Goal: Task Accomplishment & Management: Use online tool/utility

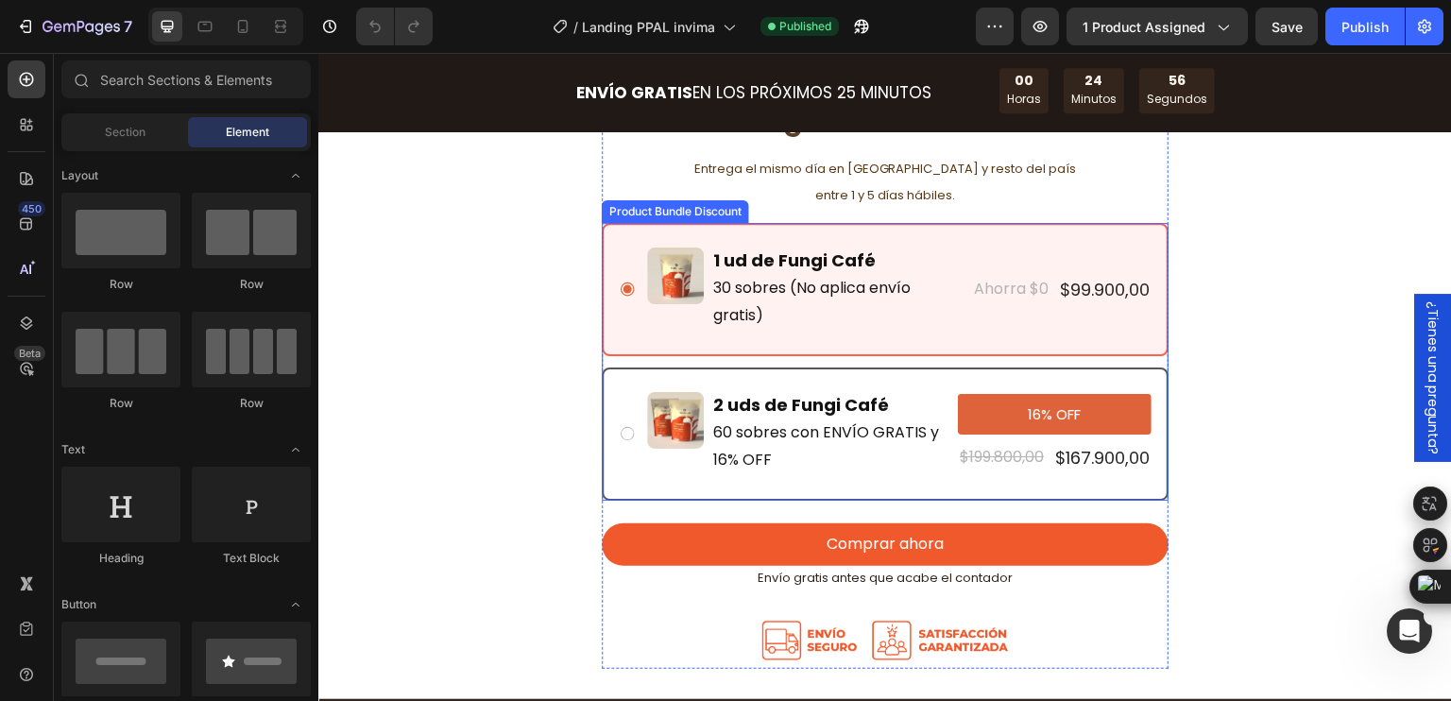
scroll to position [5481, 0]
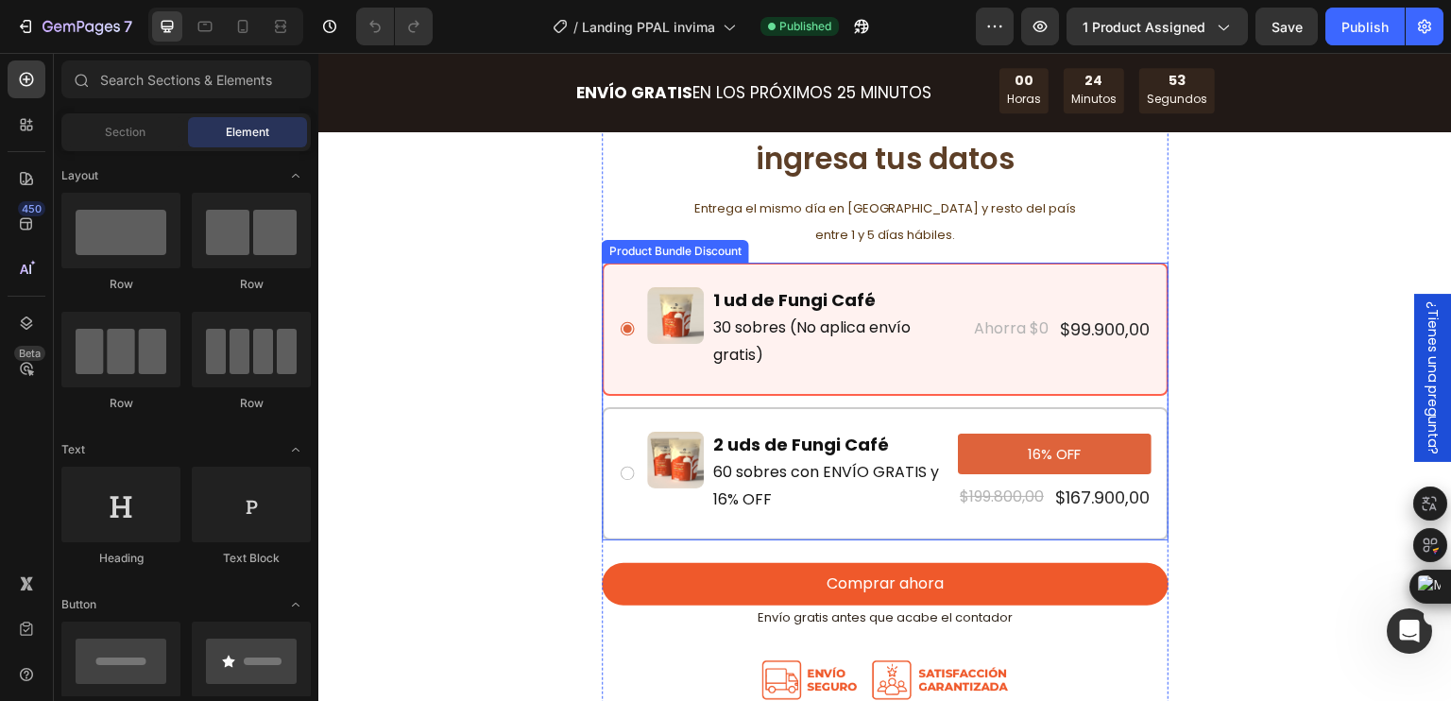
click at [777, 392] on div "Image 1 ud de Fungi Café Text Block 30 sobres (No aplica envío gratis) Text Blo…" at bounding box center [885, 329] width 567 height 133
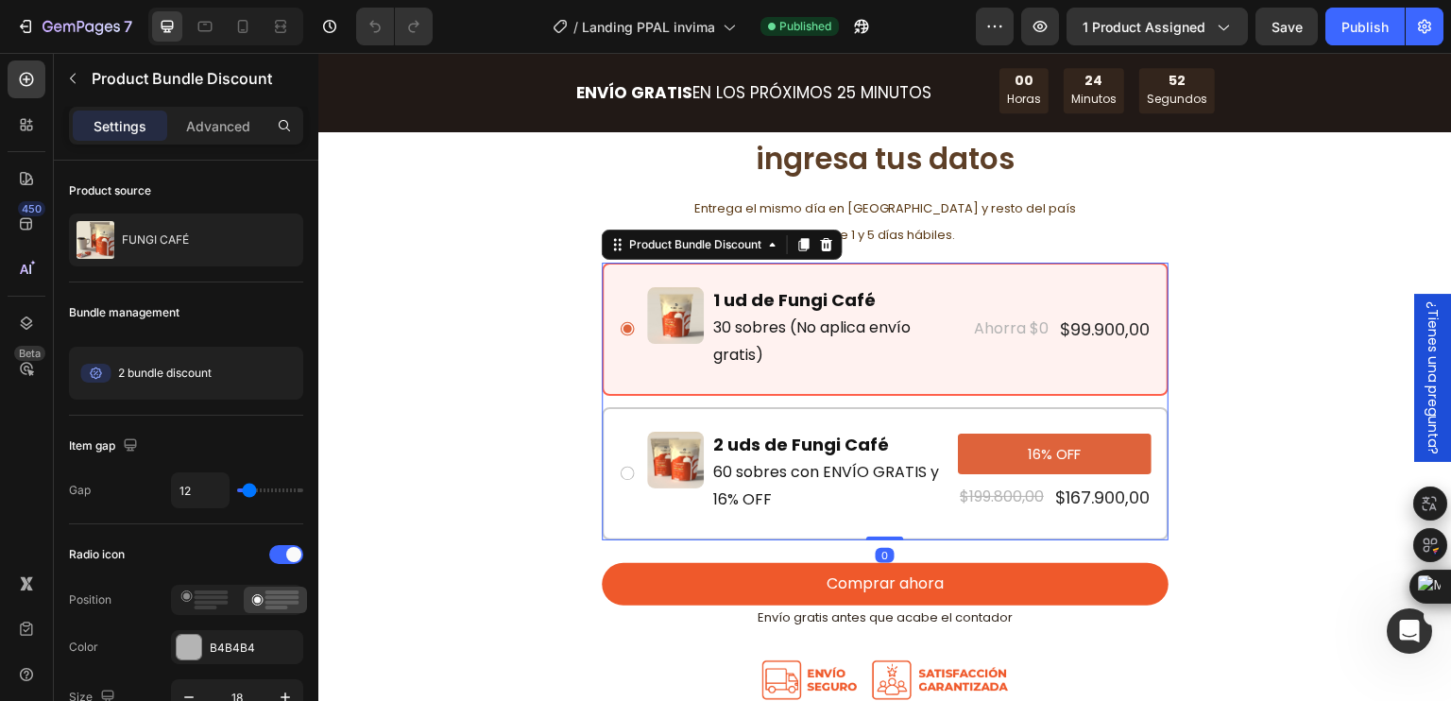
click at [757, 385] on div "Image 1 ud de Fungi Café Text Block 30 sobres (No aplica envío gratis) Text Blo…" at bounding box center [885, 329] width 567 height 133
click at [712, 389] on div "Image 1 ud de Fungi Café Text Block 30 sobres (No aplica envío gratis) Text Blo…" at bounding box center [885, 329] width 567 height 133
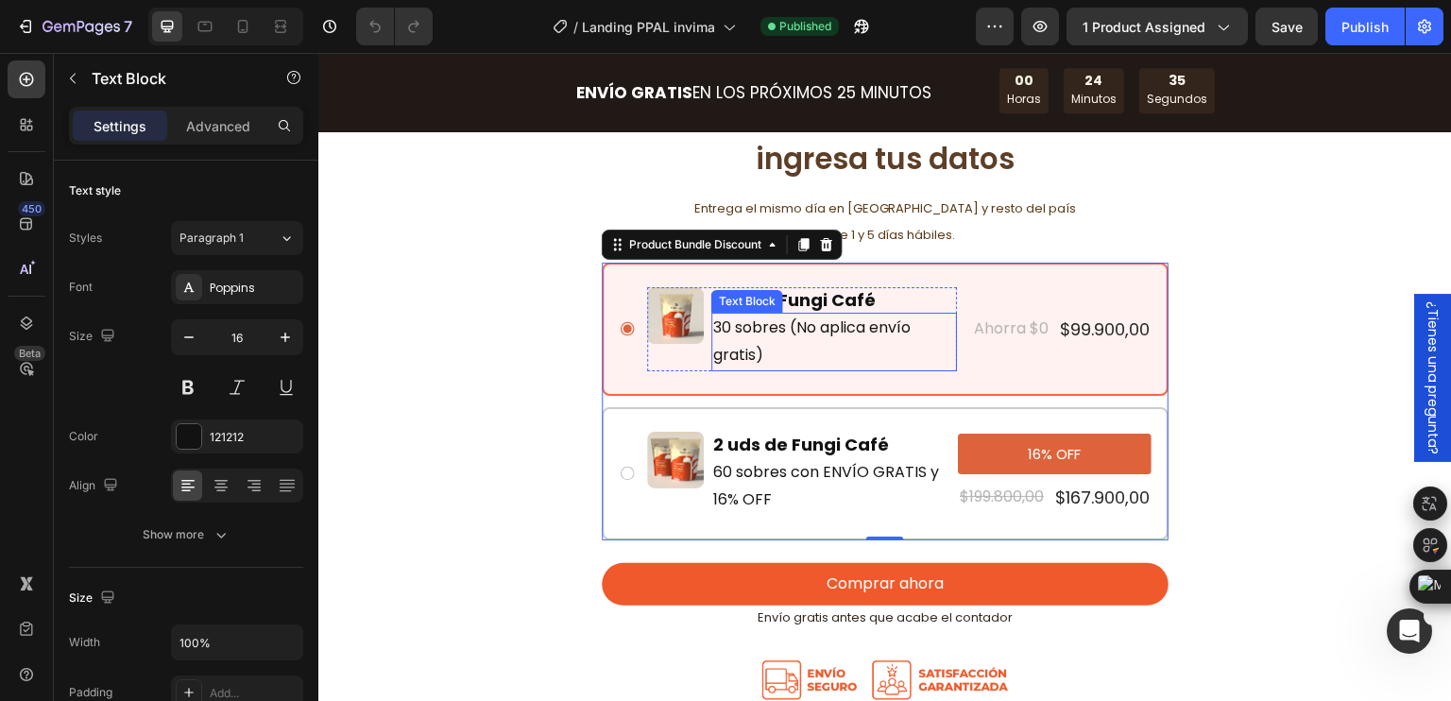
click at [791, 327] on p "30 sobres (No aplica envío gratis)" at bounding box center [834, 342] width 242 height 55
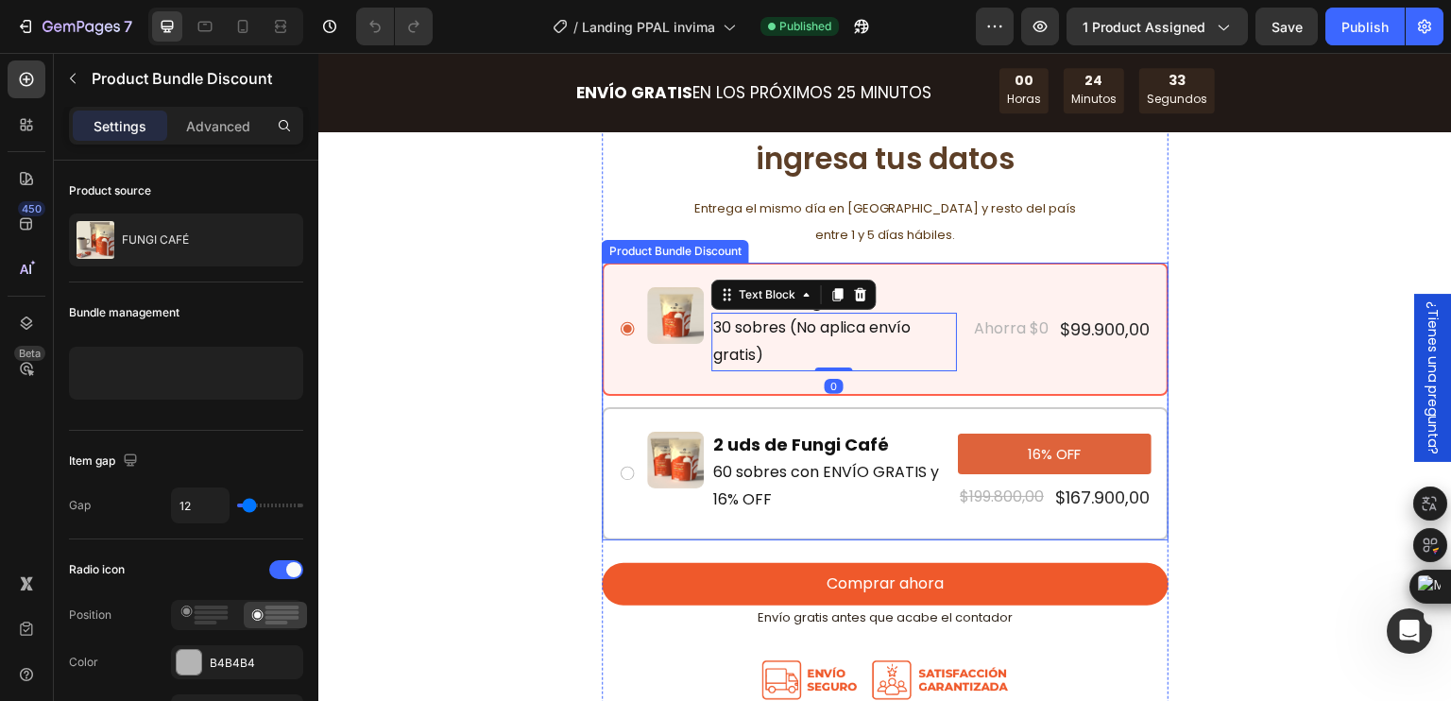
click at [668, 272] on div "Image 1 ud de Fungi Café Text Block 30 sobres (No aplica envío gratis) Text Blo…" at bounding box center [885, 329] width 567 height 133
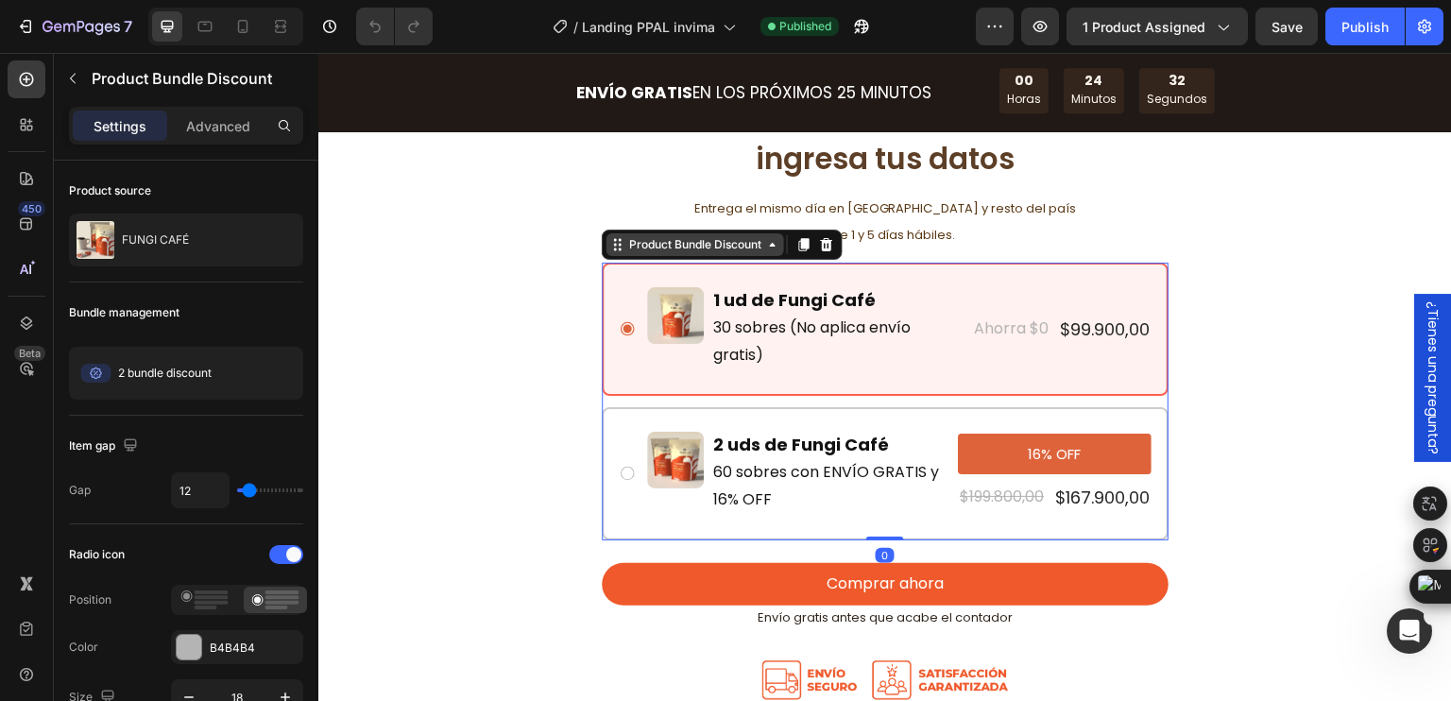
click at [612, 247] on icon at bounding box center [617, 244] width 15 height 15
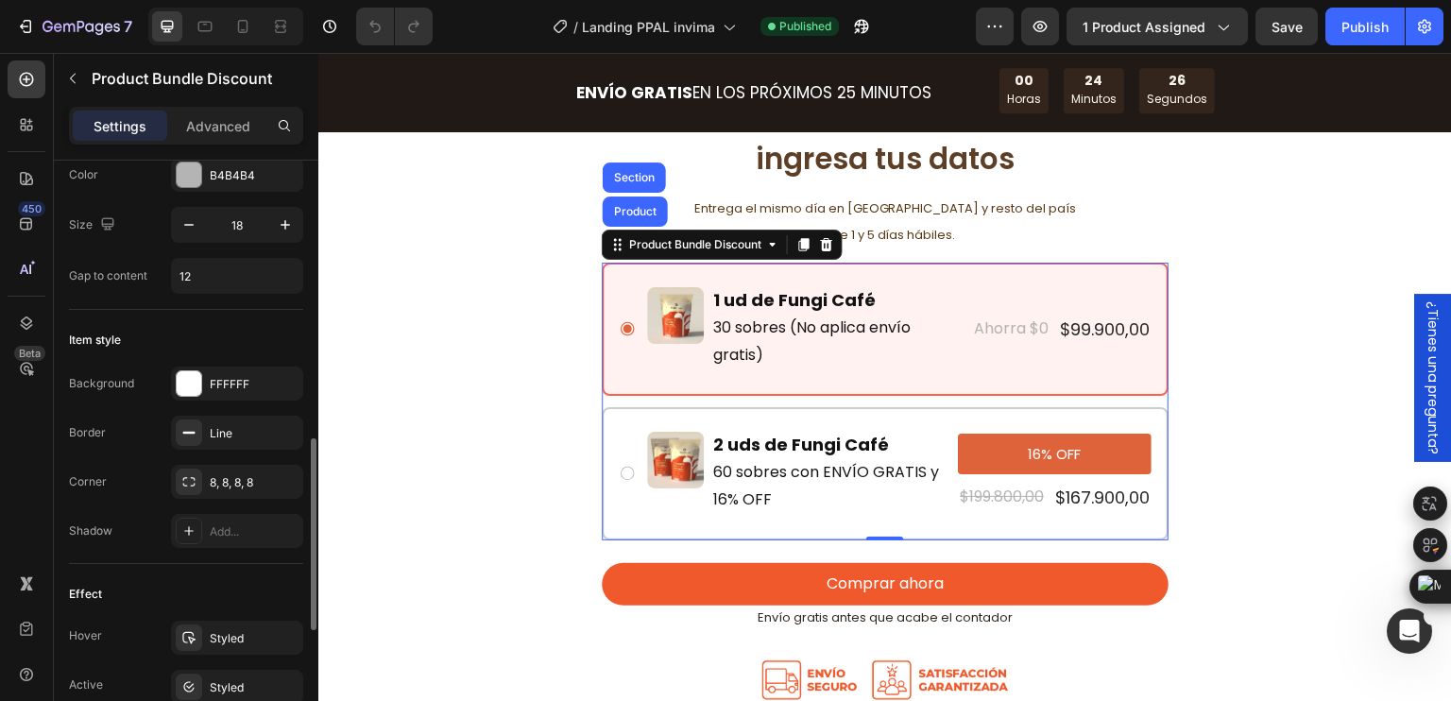
scroll to position [567, 0]
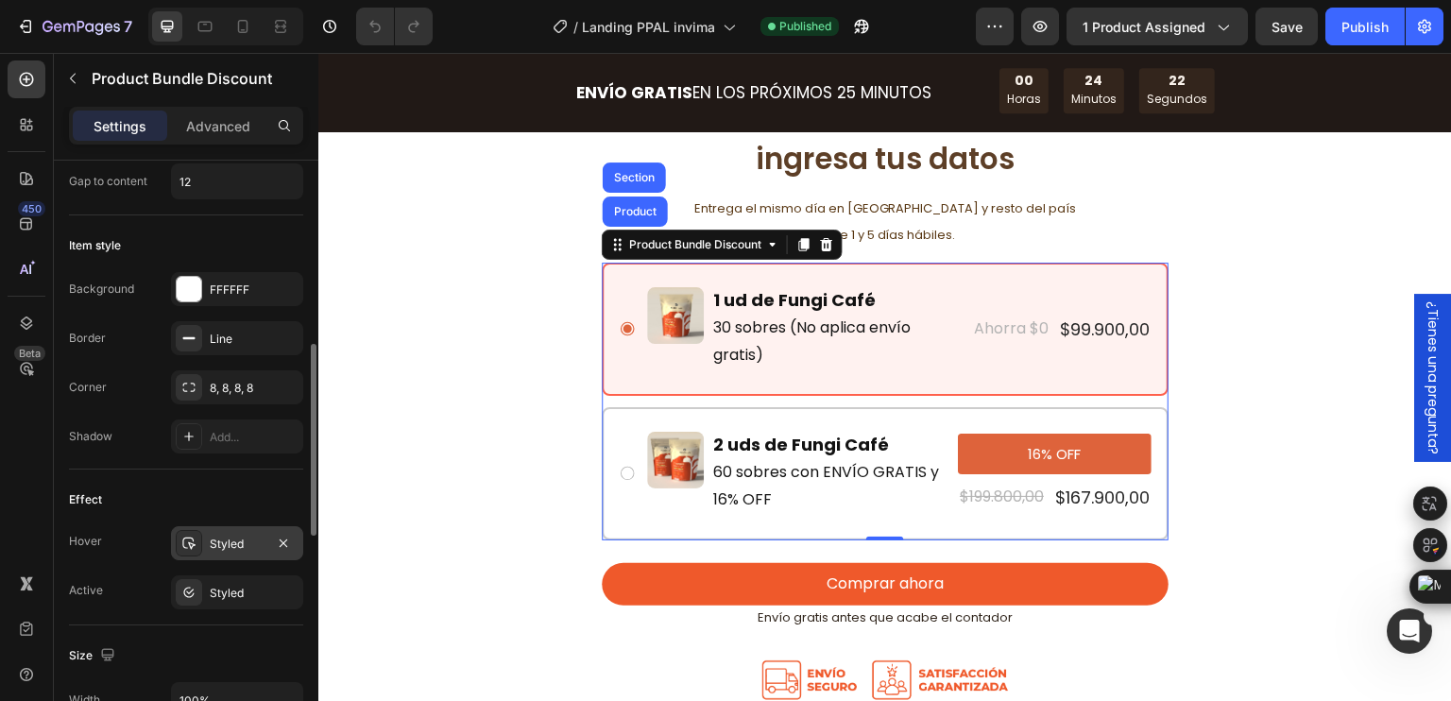
click at [215, 540] on div "Styled" at bounding box center [237, 544] width 55 height 17
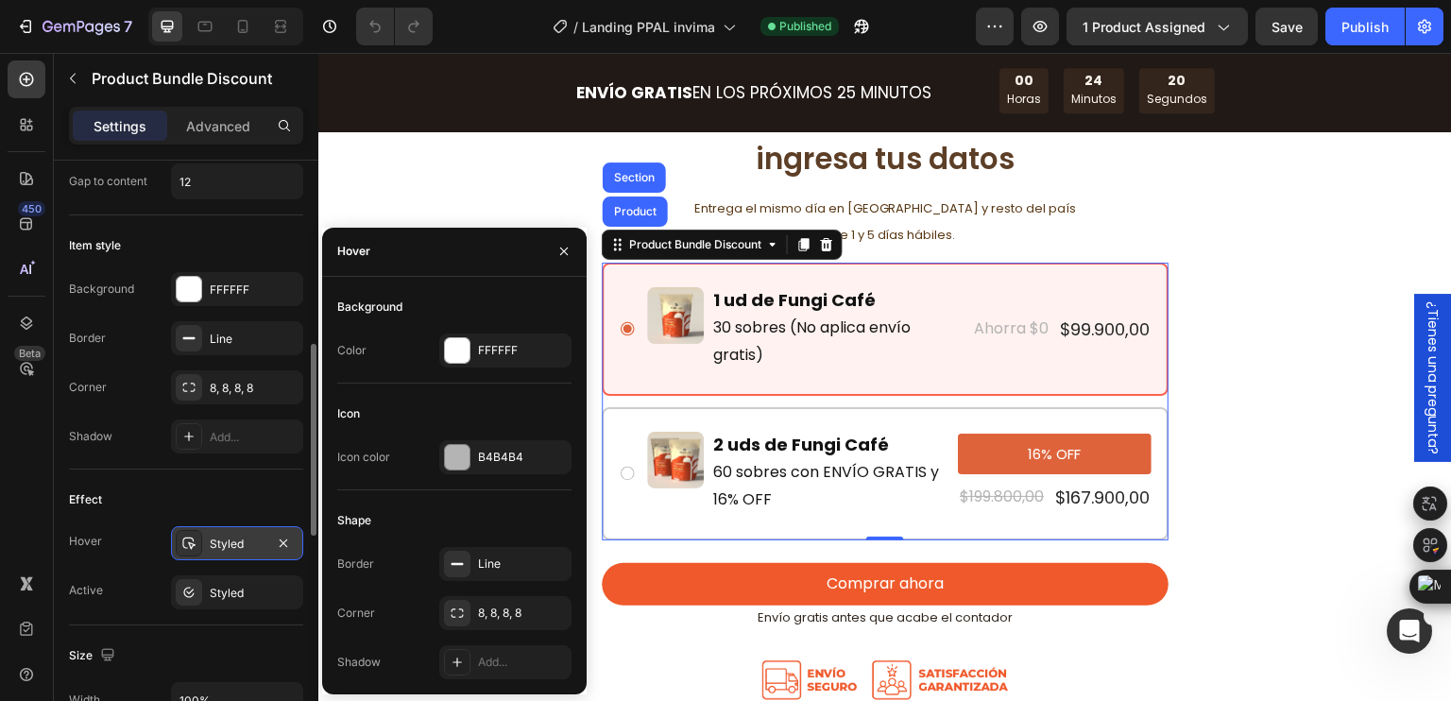
click at [206, 547] on div "Styled" at bounding box center [237, 543] width 132 height 34
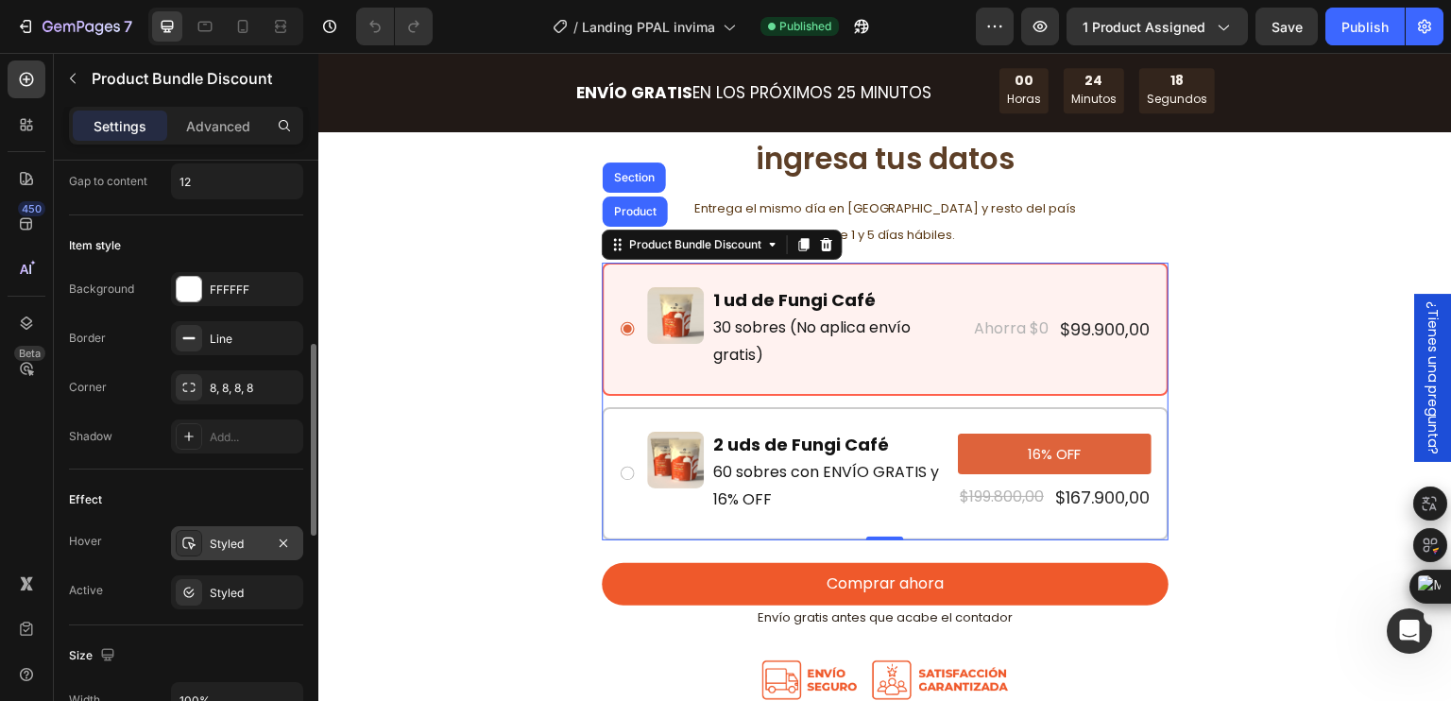
click at [182, 540] on icon at bounding box center [188, 543] width 15 height 15
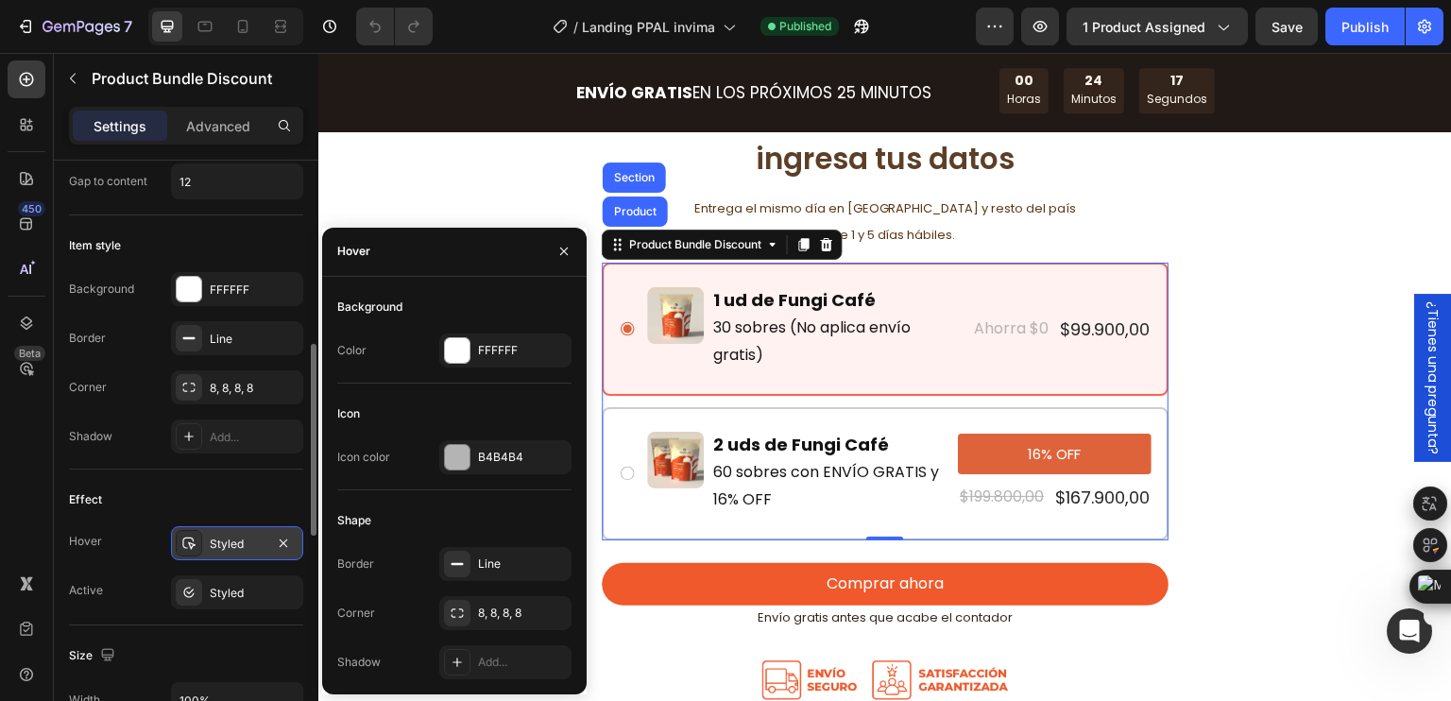
click at [182, 540] on icon at bounding box center [188, 544] width 13 height 12
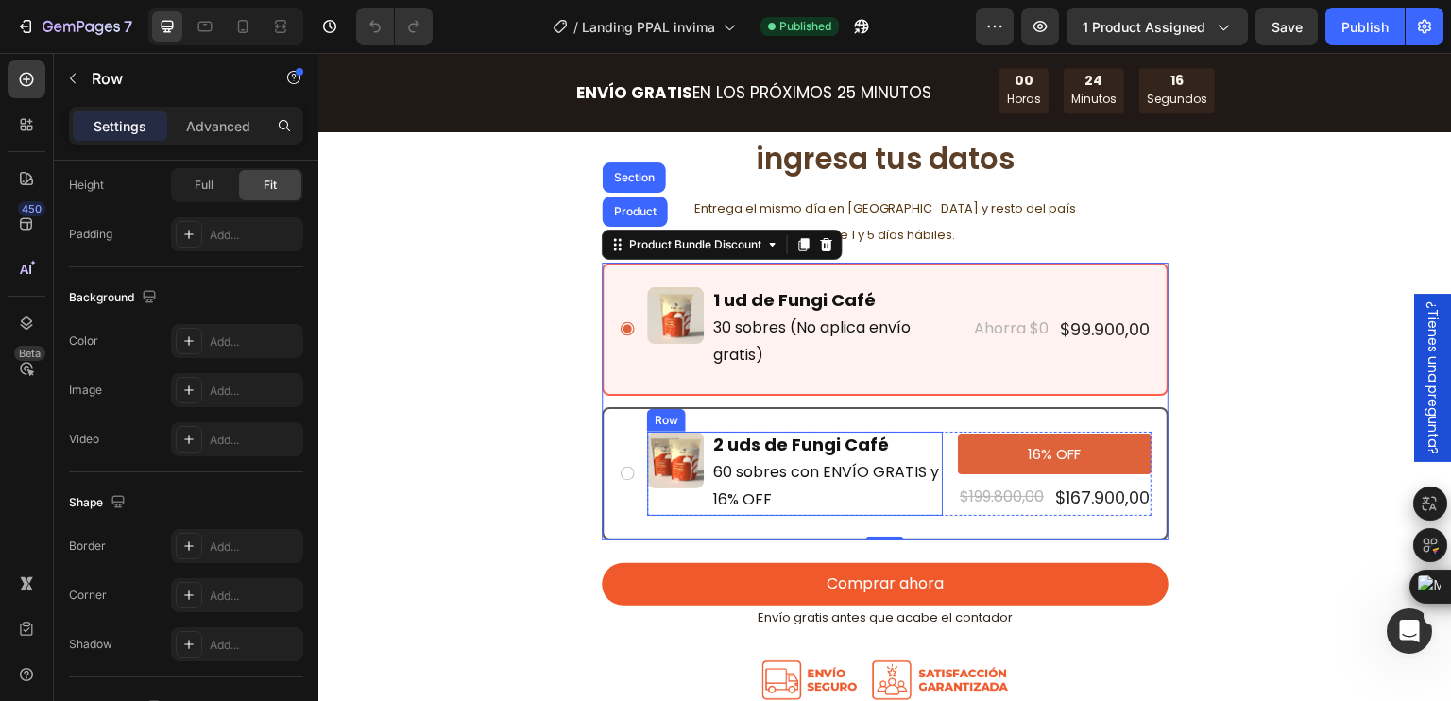
click at [661, 507] on div "Image" at bounding box center [675, 474] width 57 height 84
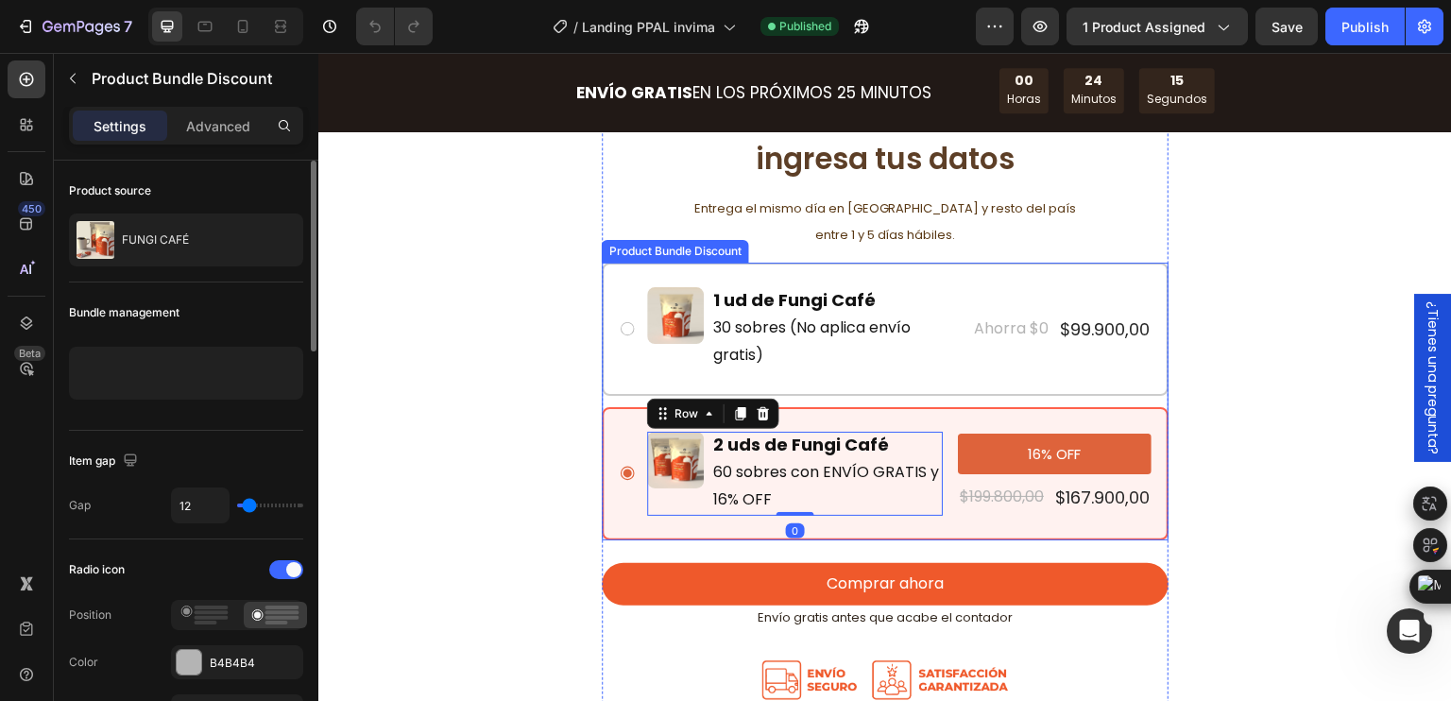
click at [606, 526] on div "Image 2 uds de Fungi Café Text Block 60 sobres con ENVÍO GRATIS y 16% OFF Text …" at bounding box center [885, 473] width 567 height 133
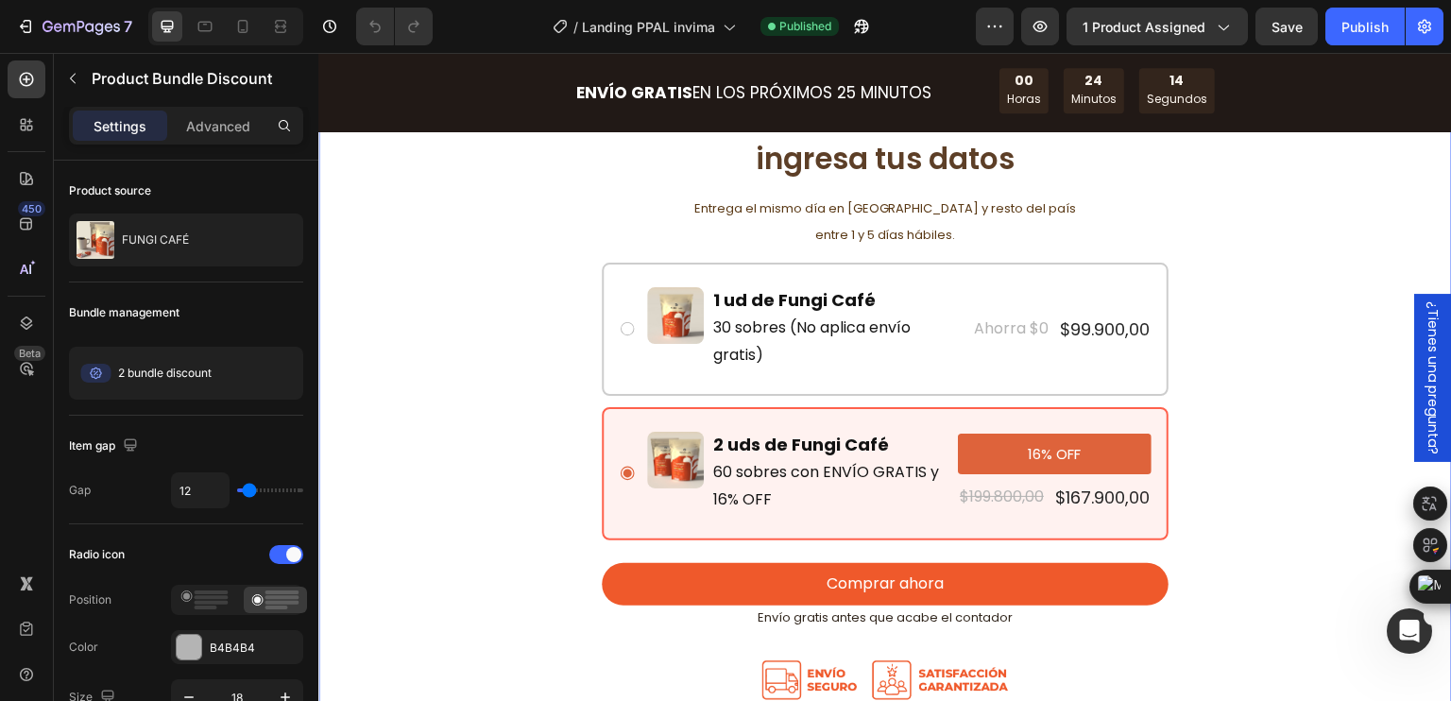
click at [478, 444] on div "Image Selecciona tu oferta e ingresa tus datos Heading Entrega el mismo día en …" at bounding box center [886, 368] width 1104 height 679
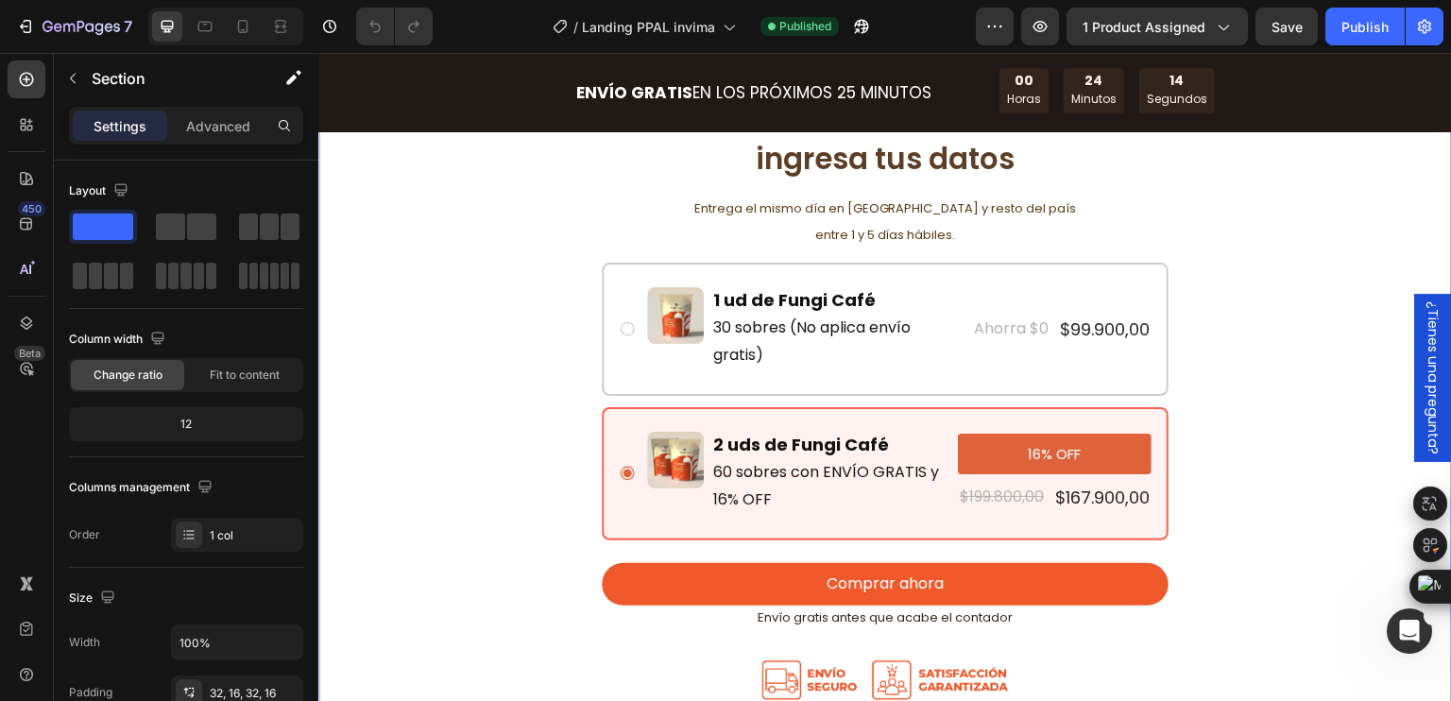
click at [587, 514] on div "Image Selecciona tu oferta e ingresa tus datos Heading Entrega el mismo día en …" at bounding box center [886, 368] width 1104 height 679
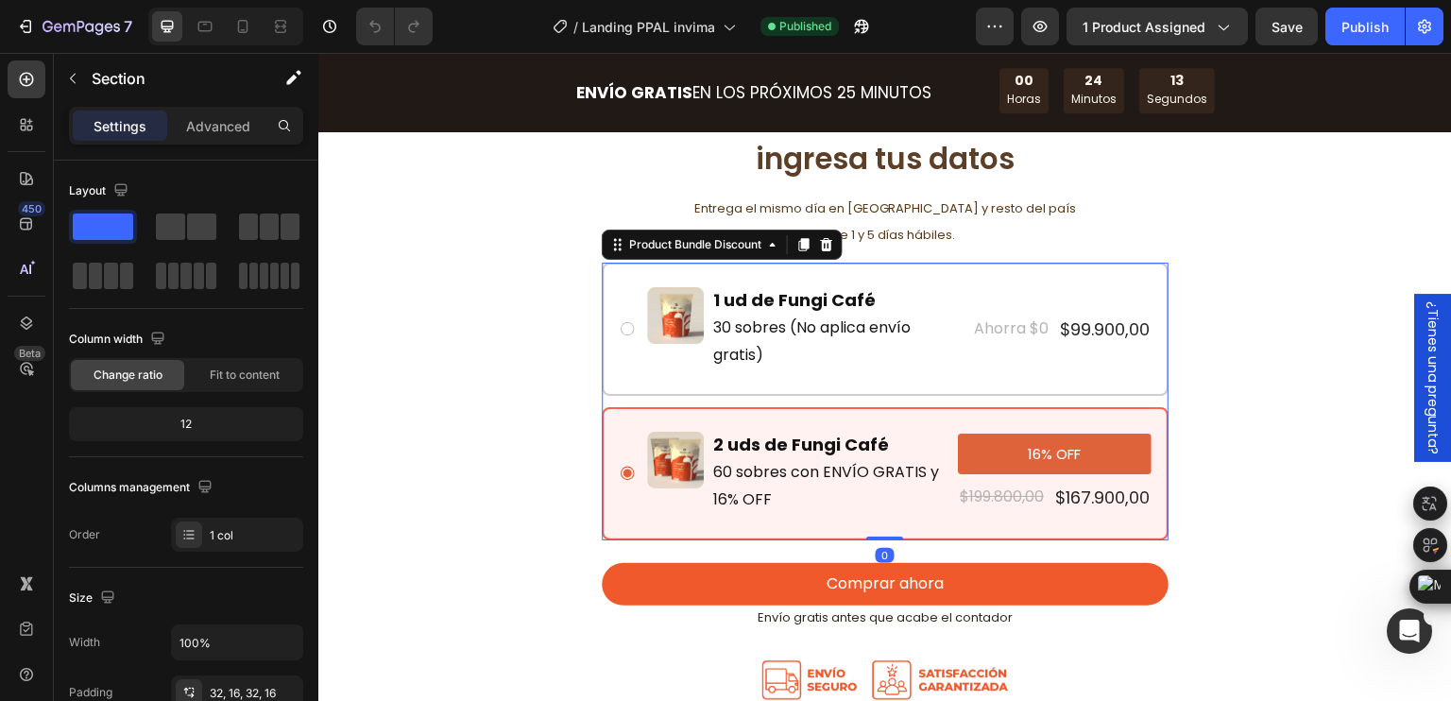
click at [609, 518] on div "Image 2 uds de Fungi Café Text Block 60 sobres con ENVÍO GRATIS y 16% OFF Text …" at bounding box center [885, 473] width 567 height 133
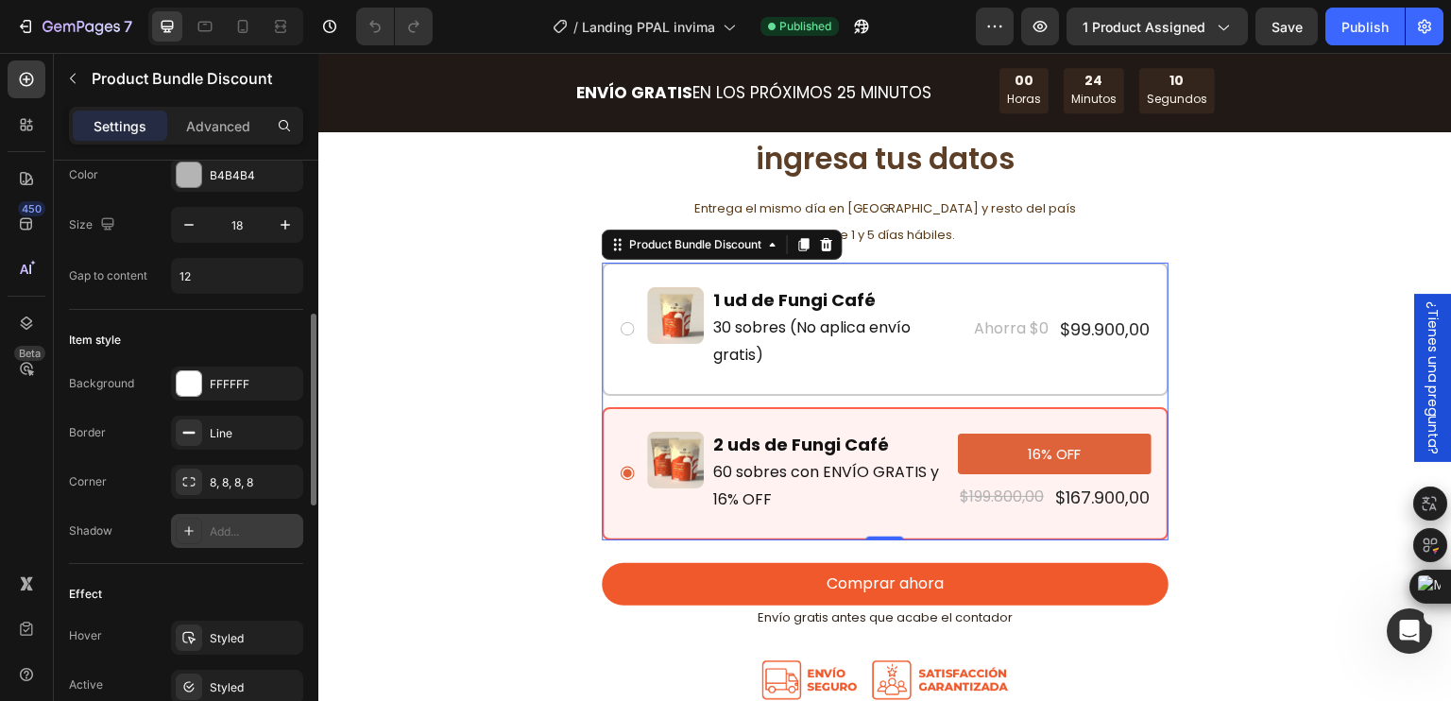
scroll to position [567, 0]
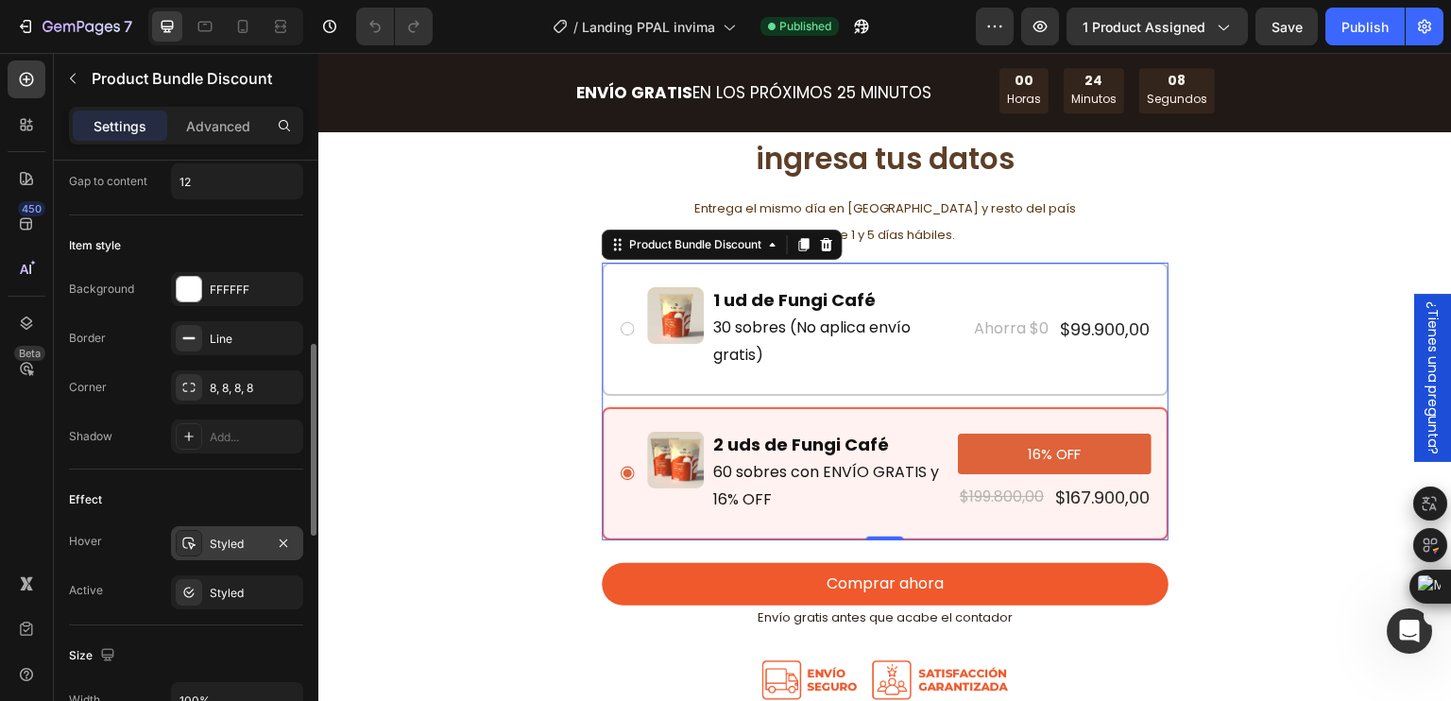
click at [219, 544] on div "Styled" at bounding box center [237, 544] width 55 height 17
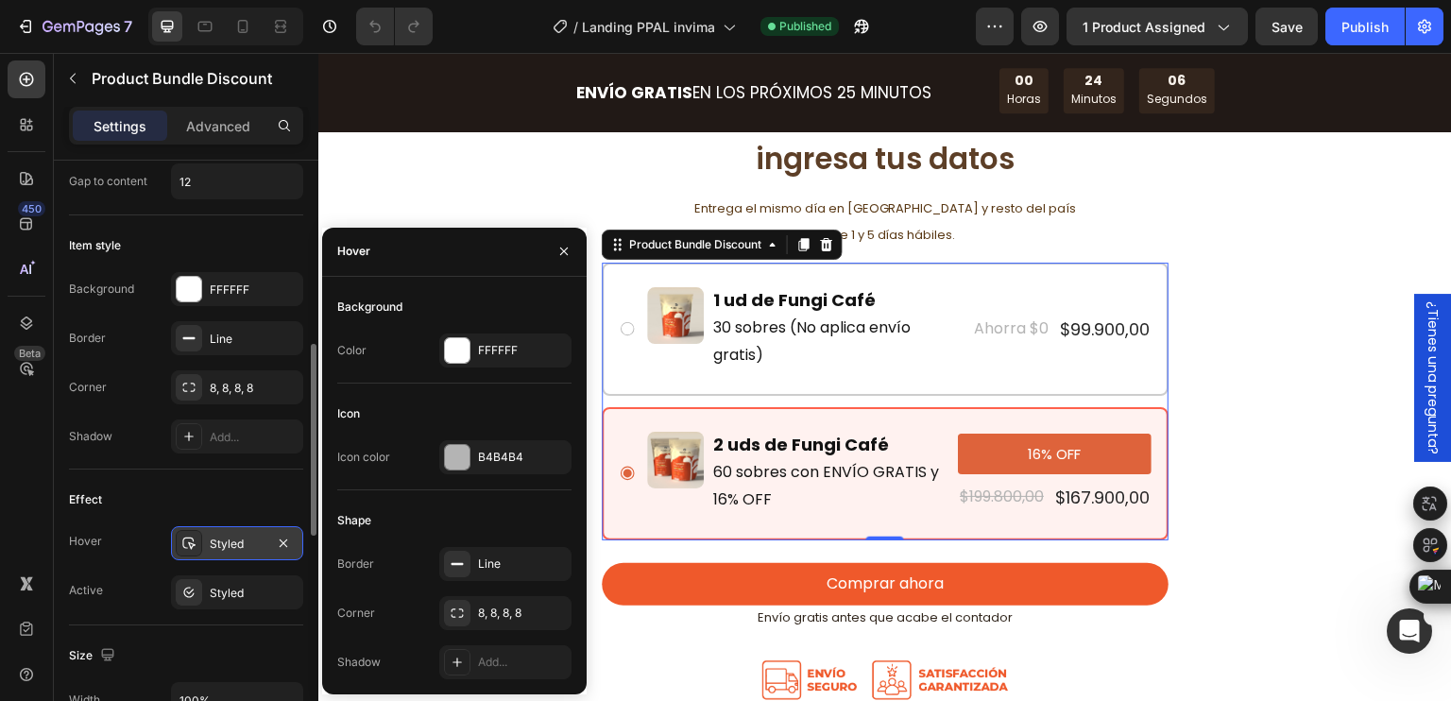
click at [218, 547] on div "Styled" at bounding box center [237, 544] width 55 height 17
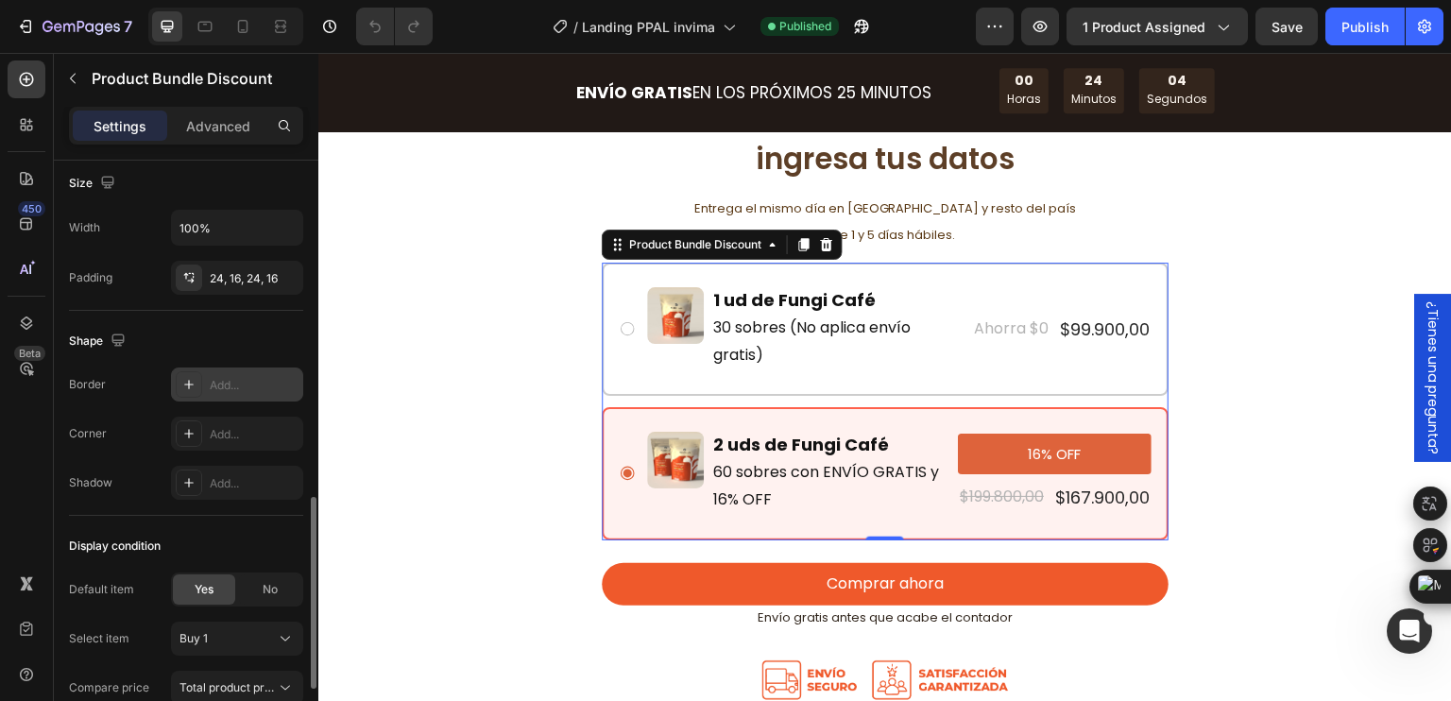
scroll to position [1134, 0]
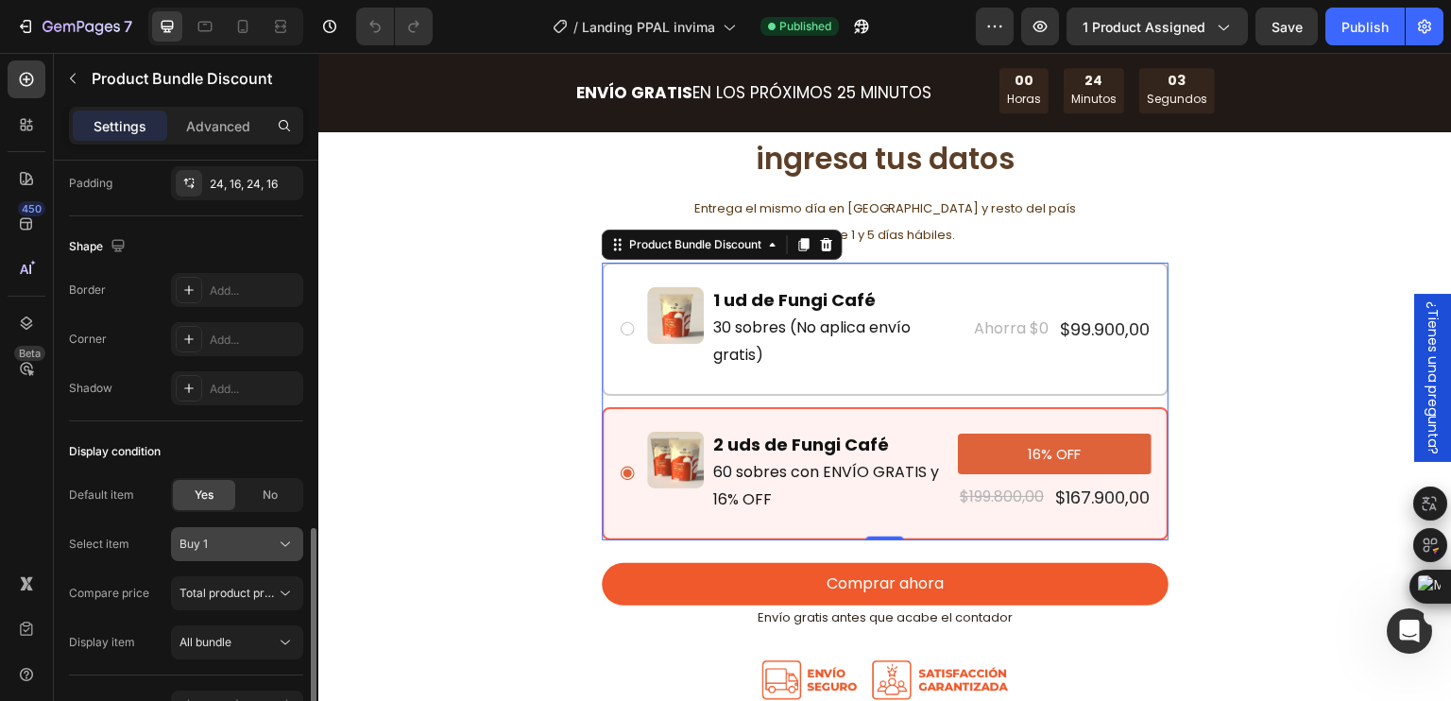
click at [225, 542] on div "Buy 1" at bounding box center [226, 544] width 93 height 17
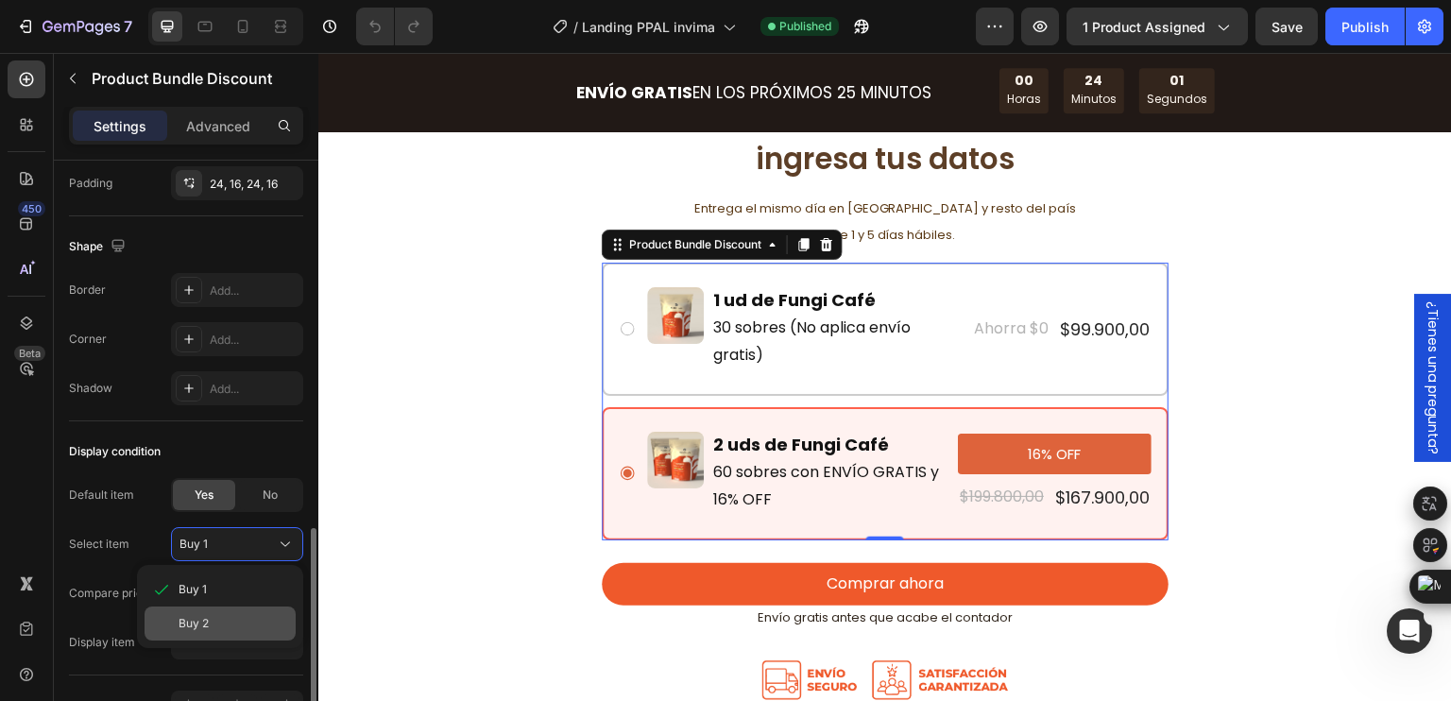
click at [204, 619] on span "Buy 2" at bounding box center [194, 623] width 30 height 17
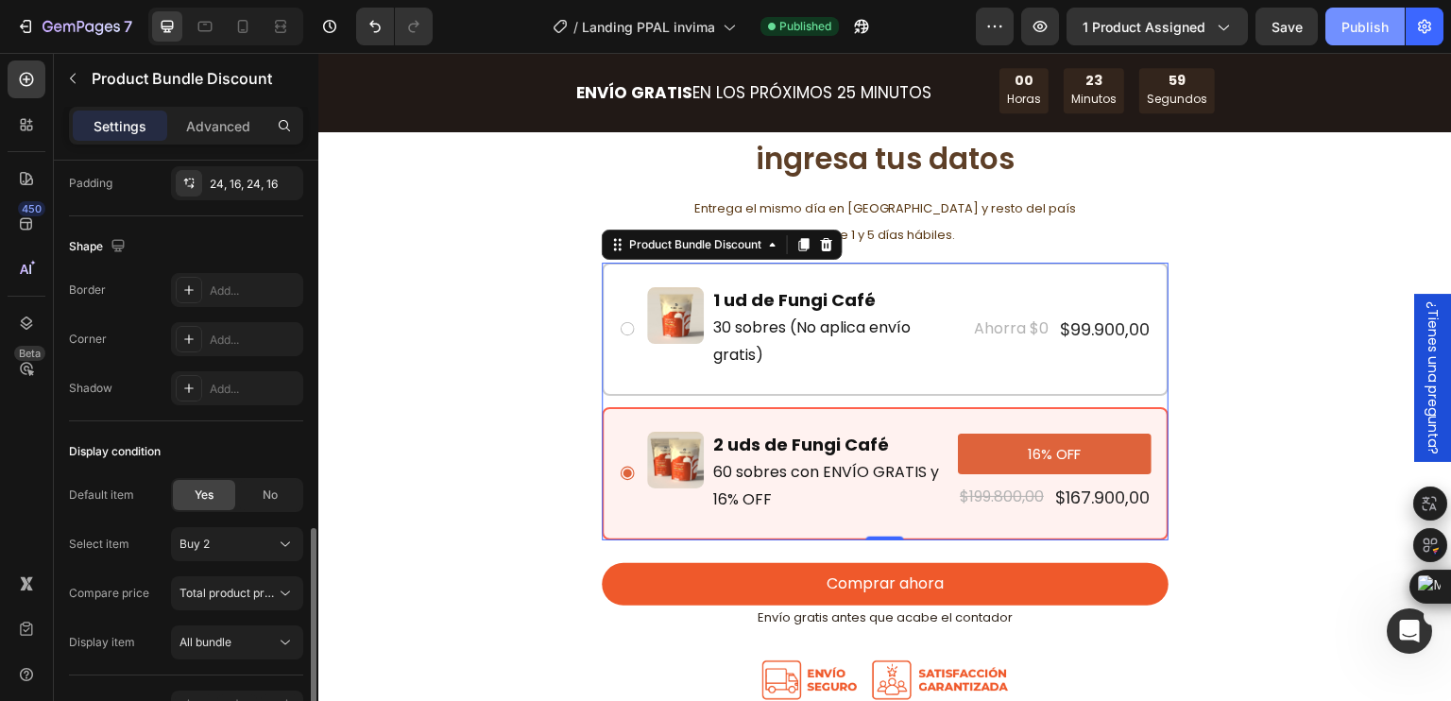
click at [1361, 26] on div "Publish" at bounding box center [1365, 27] width 47 height 20
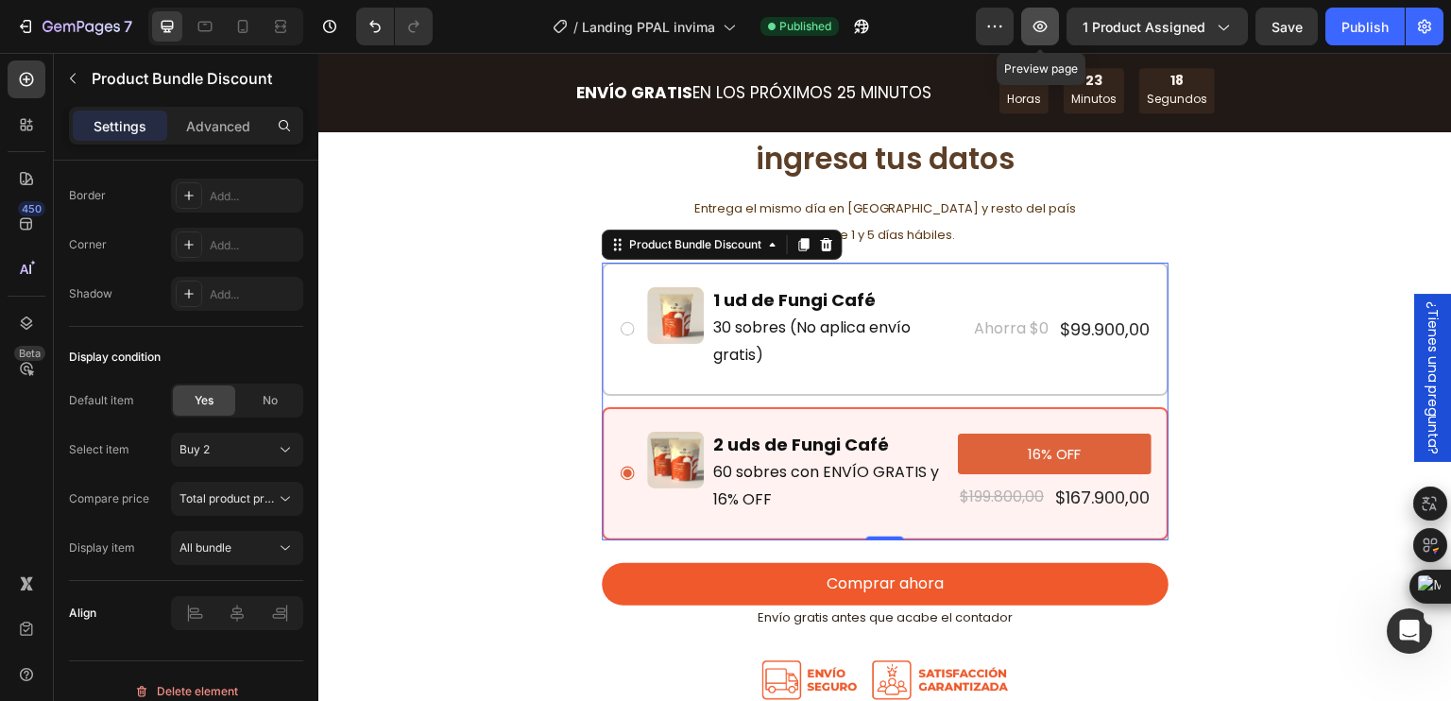
click at [1046, 30] on icon "button" at bounding box center [1041, 26] width 14 height 11
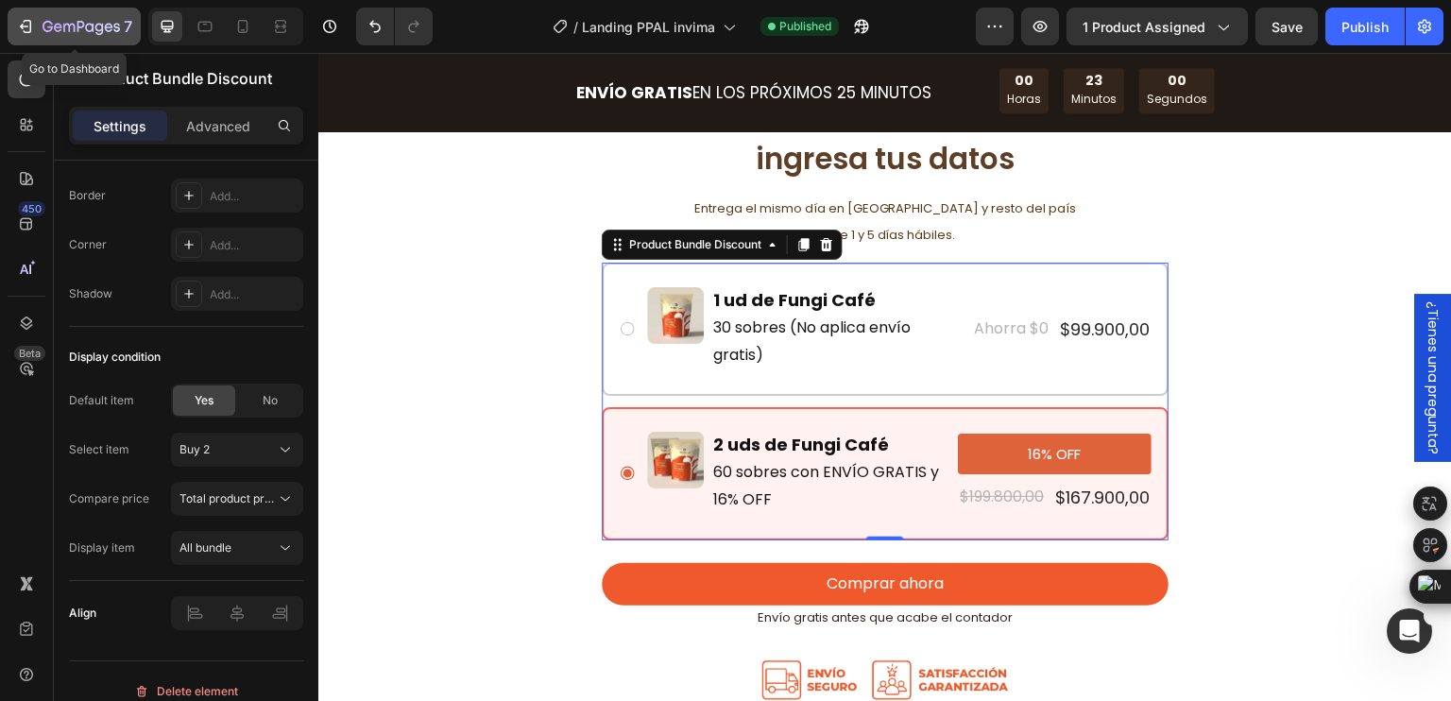
click at [91, 26] on icon "button" at bounding box center [81, 28] width 77 height 16
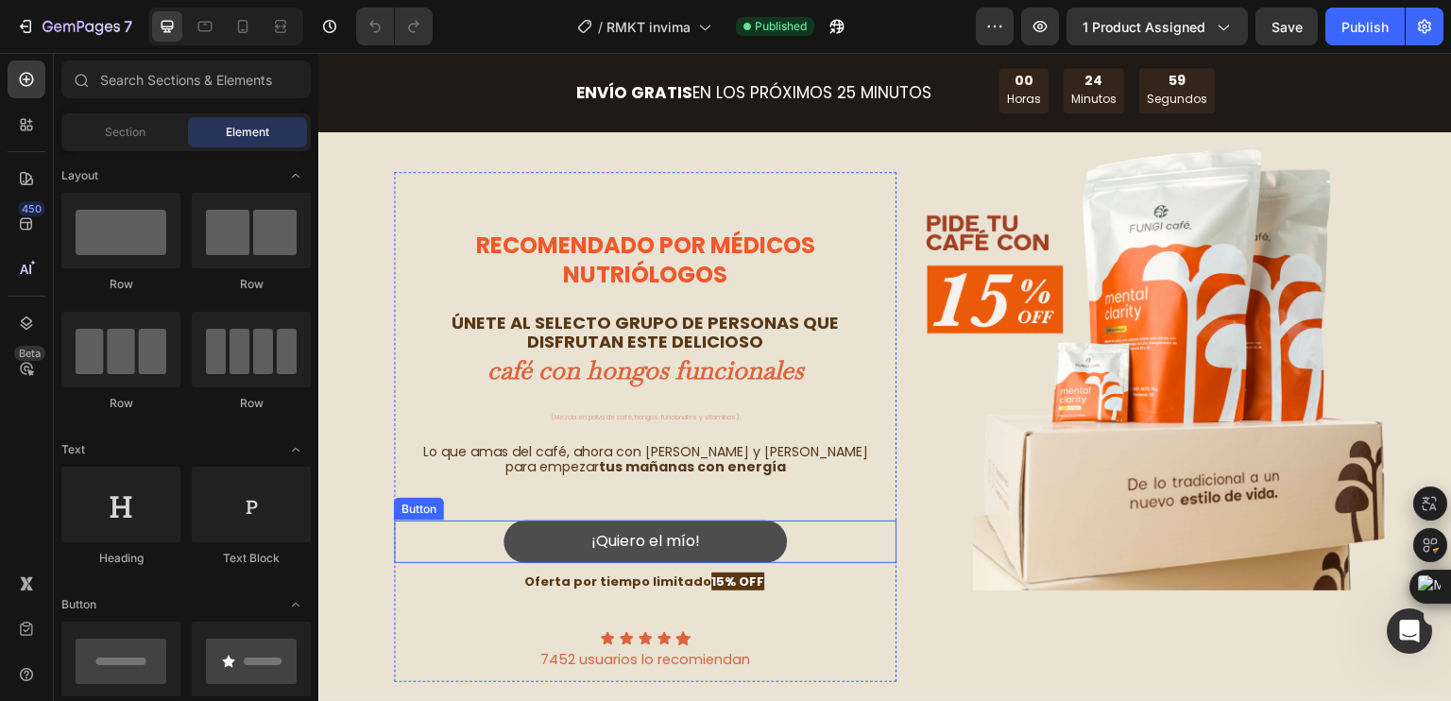
click at [696, 523] on link "¡Quiero el mío!" at bounding box center [645, 542] width 283 height 43
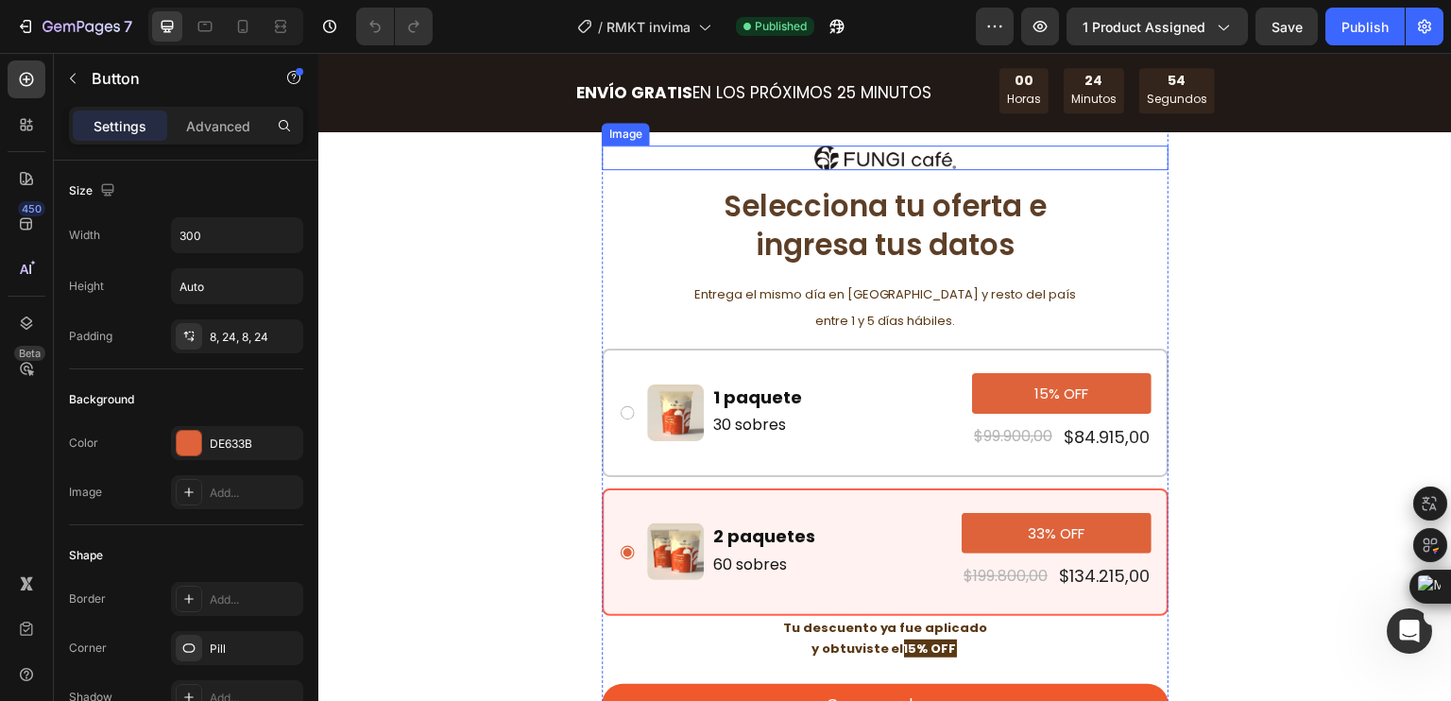
scroll to position [5292, 0]
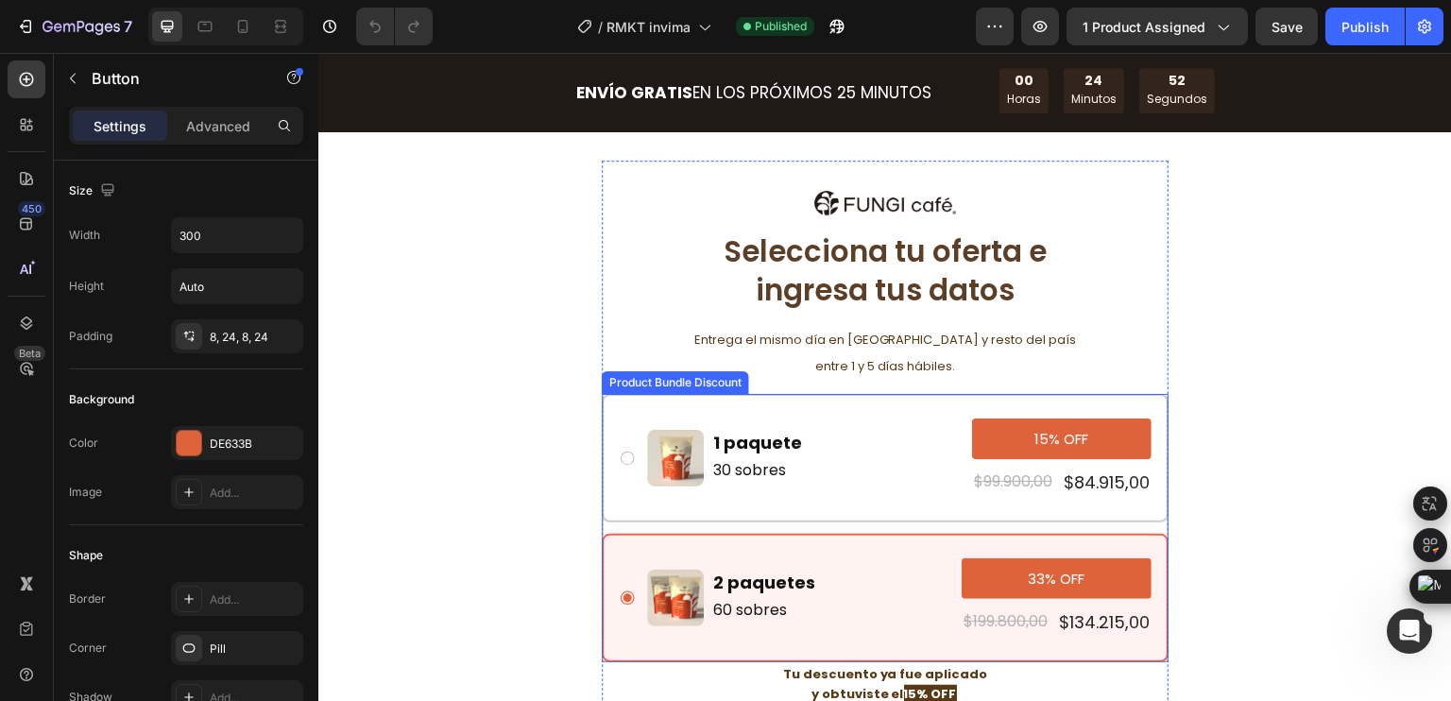
click at [625, 562] on div "Image 2 paquetes Text Block 60 sobres Text Block Row 33% OFF Product Badge $199…" at bounding box center [885, 597] width 533 height 79
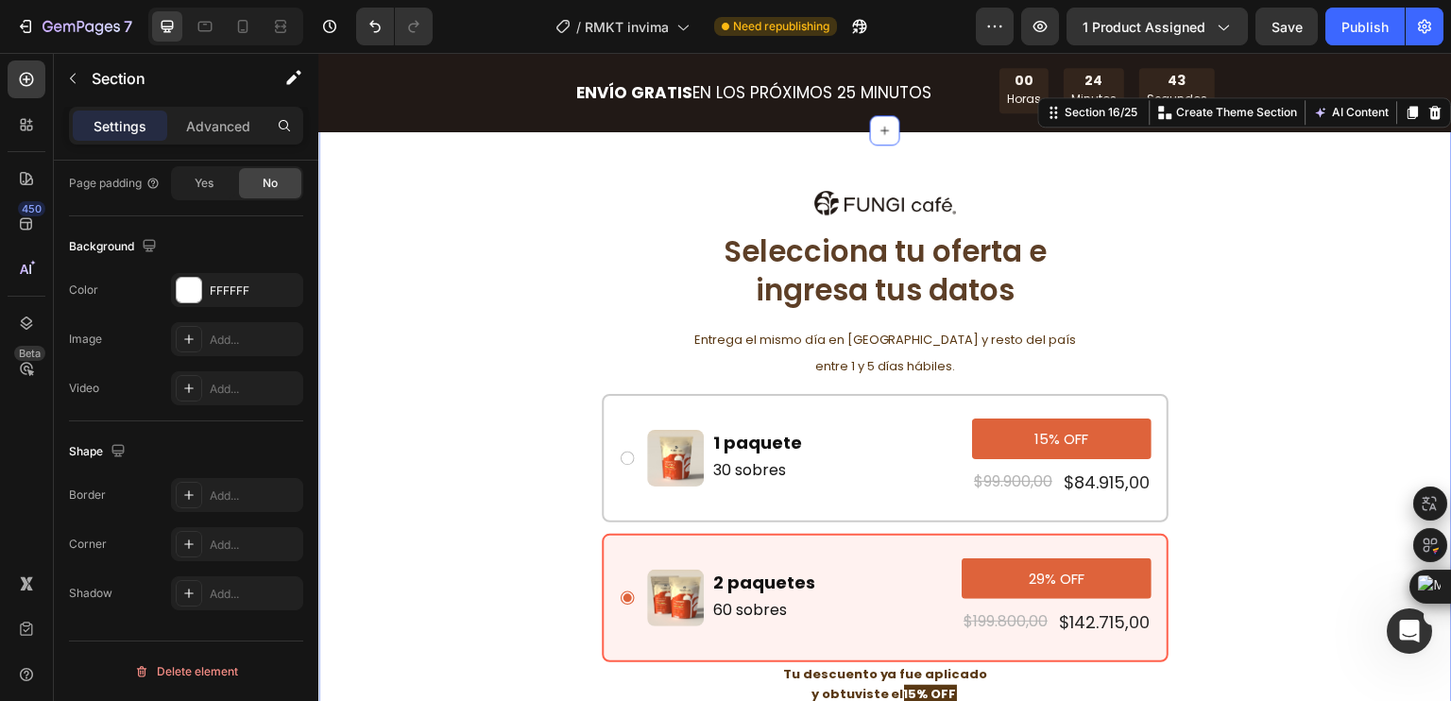
scroll to position [0, 0]
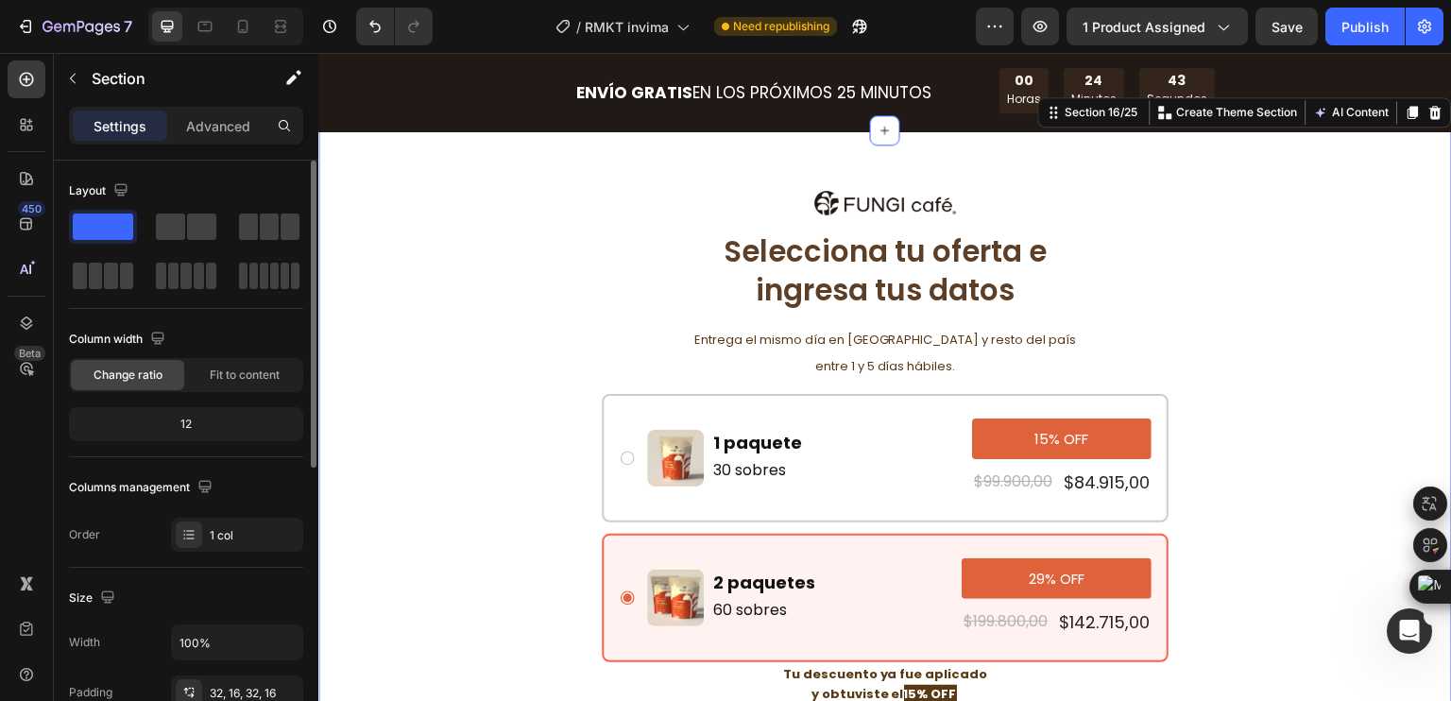
click at [553, 290] on div "Image Selecciona tu oferta e ingresa tus datos Heading Entrega el mismo día en …" at bounding box center [886, 490] width 1104 height 658
click at [1364, 25] on div "Publish" at bounding box center [1365, 27] width 47 height 20
